Goal: Task Accomplishment & Management: Manage account settings

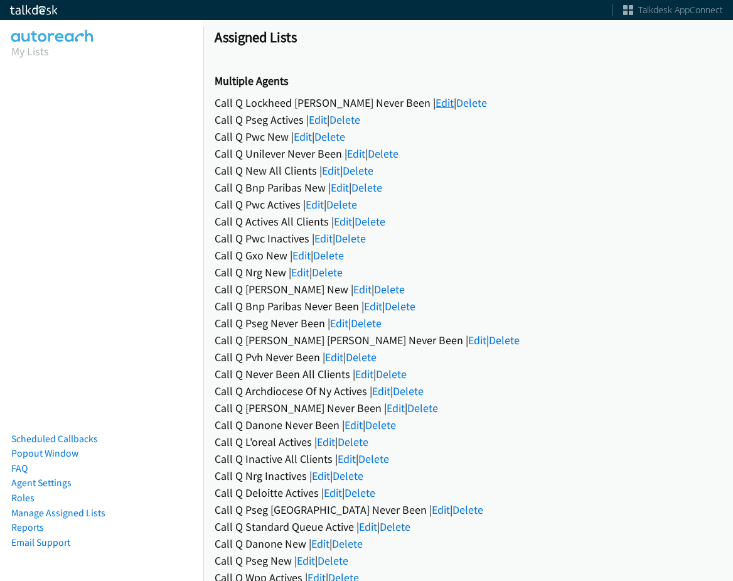
click at [436, 105] on link "Edit" at bounding box center [445, 102] width 18 height 14
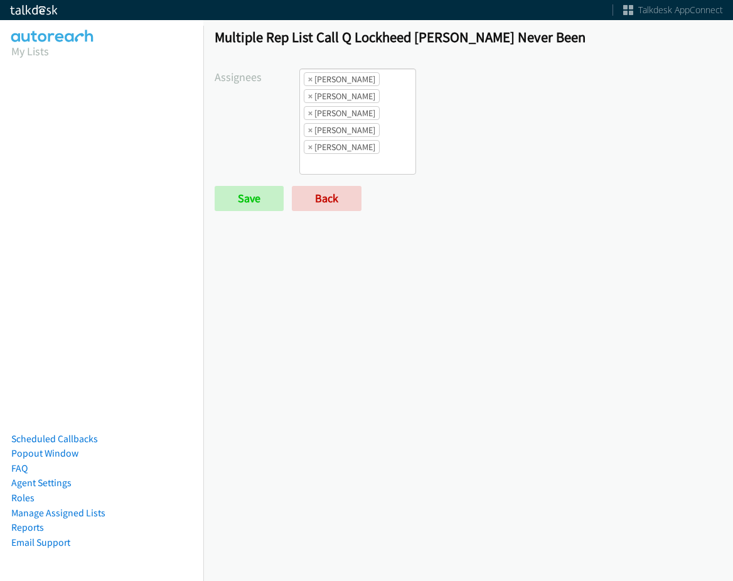
click at [399, 153] on ul "× Alana Ruiz × Cathy Shahan × Jada Caton × Tatiana Medina × Trevonna Lancaster" at bounding box center [358, 121] width 116 height 105
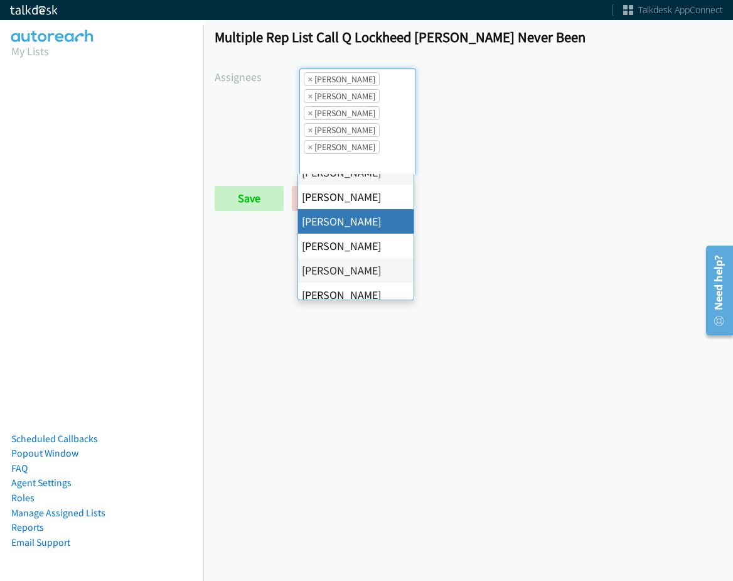
scroll to position [15, 0]
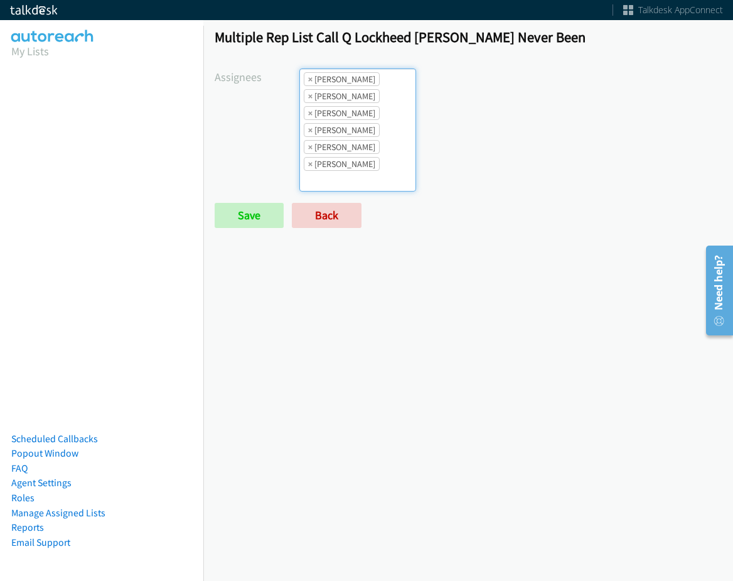
click at [367, 161] on li "× Trevonna Lancaster" at bounding box center [342, 164] width 76 height 14
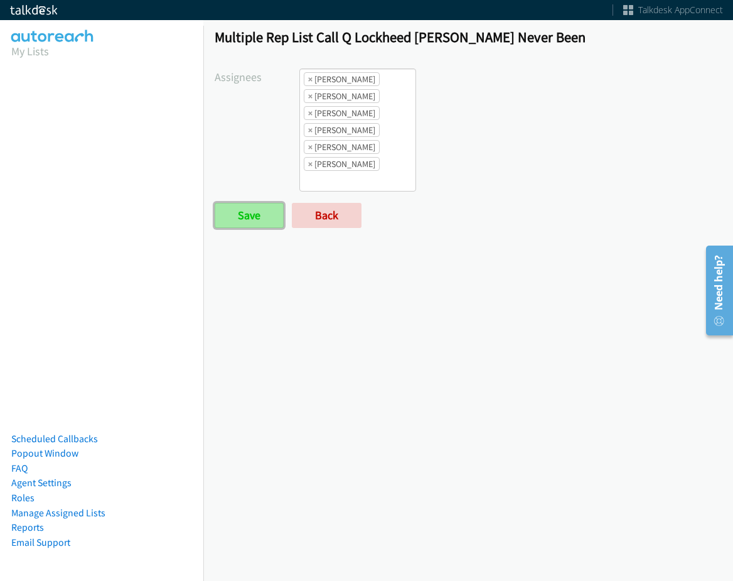
click at [251, 213] on input "Save" at bounding box center [249, 215] width 69 height 25
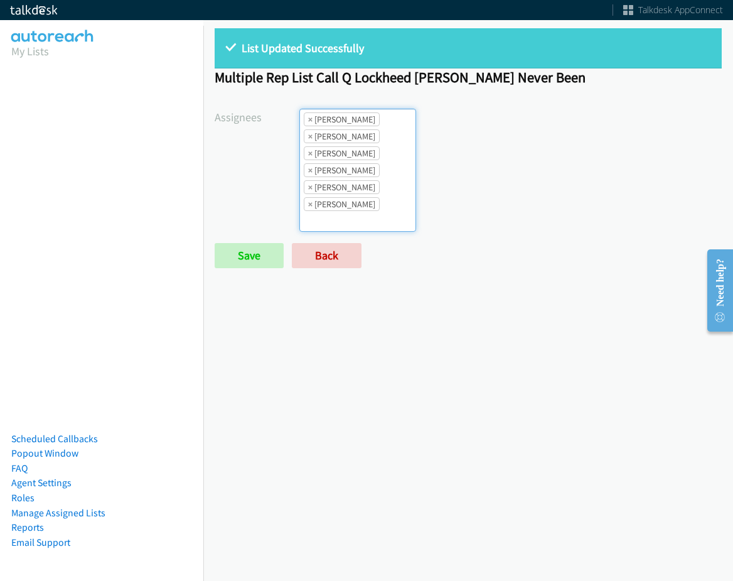
click at [389, 198] on ul "× Alana Ruiz × Cathy Shahan × Daquaya Johnson × Jada Caton × Tatiana Medina × T…" at bounding box center [358, 170] width 116 height 122
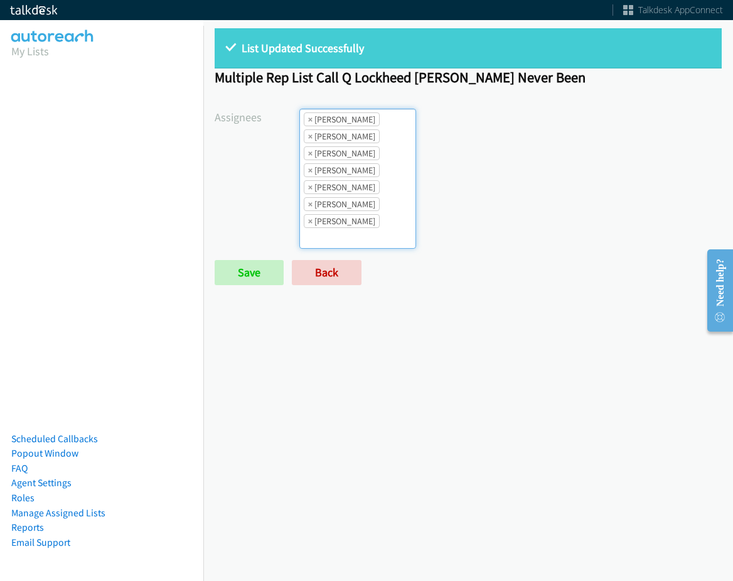
scroll to position [15, 0]
click at [394, 227] on ul "× Alana Ruiz × Cathy Shahan × Charles Ross × Daquaya Johnson × Jada Caton × Tat…" at bounding box center [358, 178] width 116 height 139
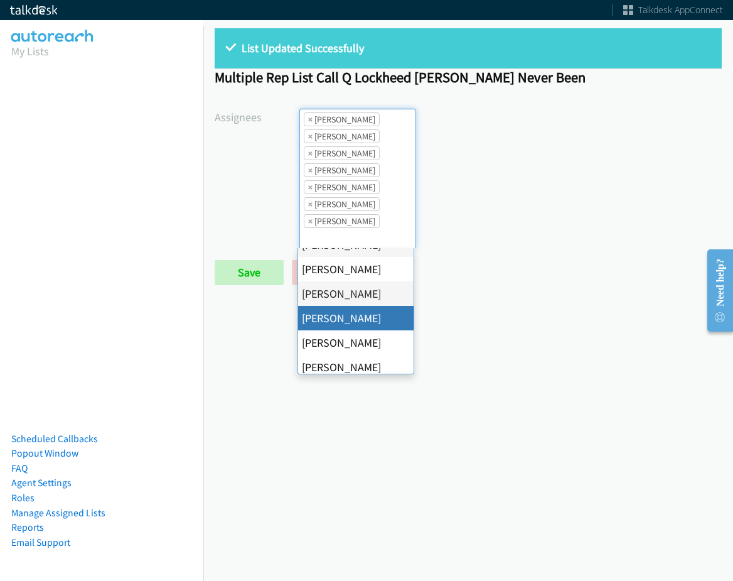
scroll to position [126, 0]
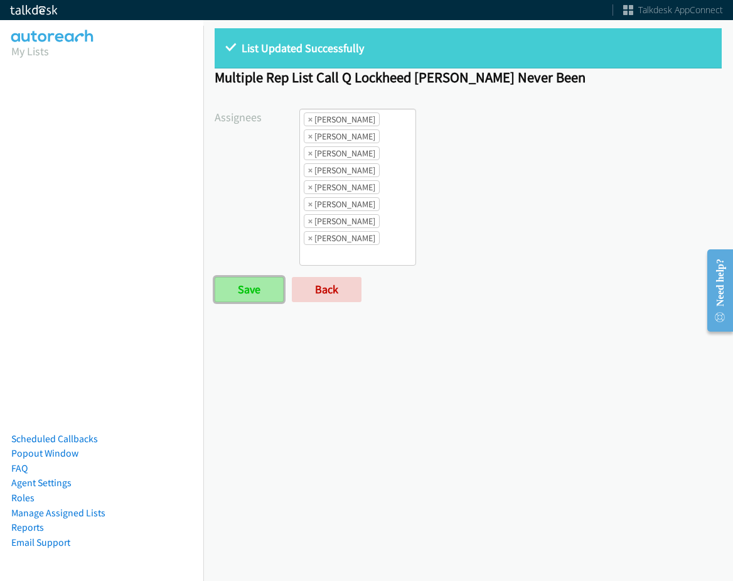
click at [259, 296] on input "Save" at bounding box center [249, 289] width 69 height 25
click at [339, 288] on link "Back" at bounding box center [327, 289] width 70 height 25
